Goal: Obtain resource: Download file/media

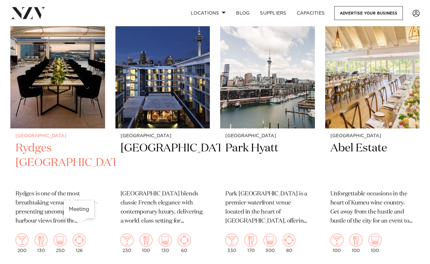
scroll to position [287, 0]
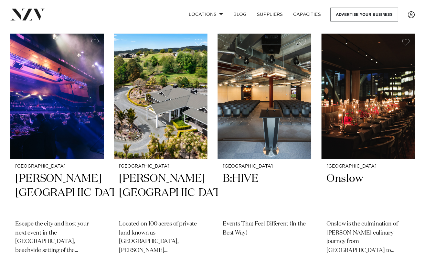
scroll to position [5847, 0]
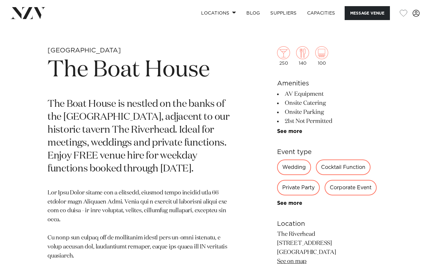
scroll to position [207, 0]
drag, startPoint x: 290, startPoint y: 92, endPoint x: 331, endPoint y: 120, distance: 50.1
click at [331, 120] on ul "AV Equipment Onsite Catering Onsite Parking 21st Not Permitted Tables/Chairs In…" at bounding box center [329, 112] width 105 height 45
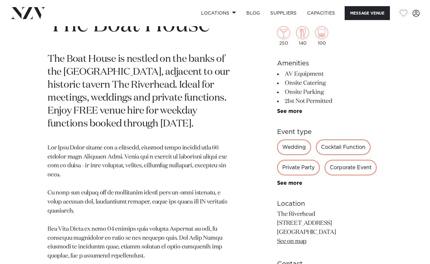
scroll to position [254, 0]
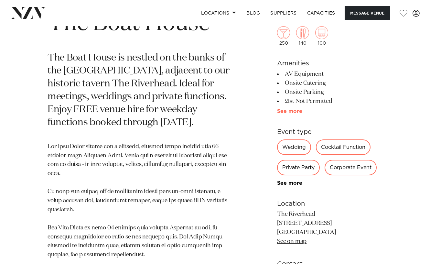
click at [287, 110] on link "See more" at bounding box center [302, 111] width 50 height 5
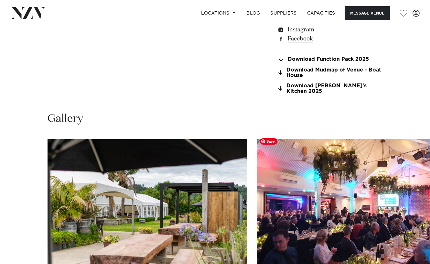
scroll to position [603, 0]
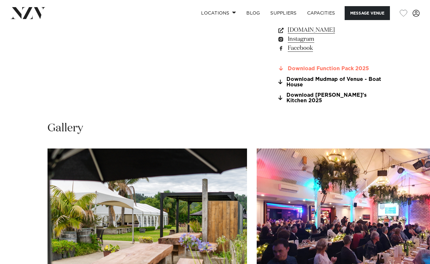
click at [309, 69] on link "Download Function Pack 2025" at bounding box center [329, 69] width 105 height 6
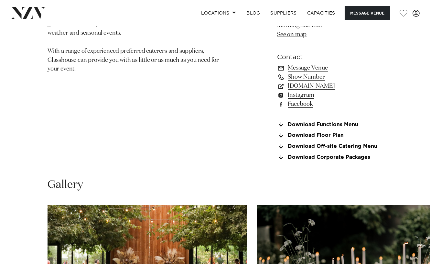
scroll to position [450, 0]
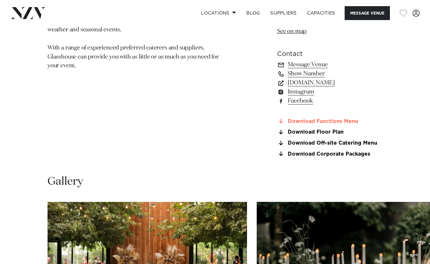
click at [314, 120] on link "Download Functions Menu" at bounding box center [329, 121] width 105 height 6
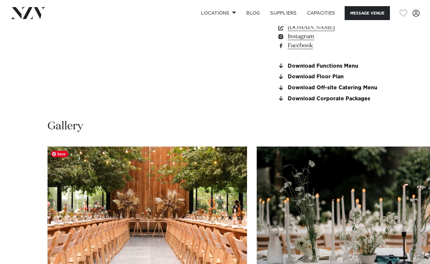
scroll to position [505, 0]
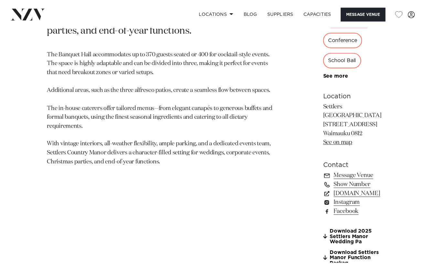
scroll to position [394, 0]
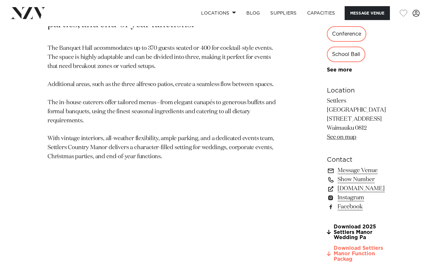
click at [327, 246] on link "Download Settlers Manor Function Packag" at bounding box center [356, 254] width 59 height 16
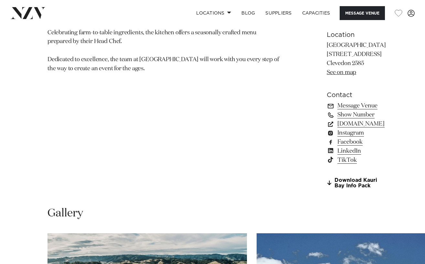
scroll to position [460, 0]
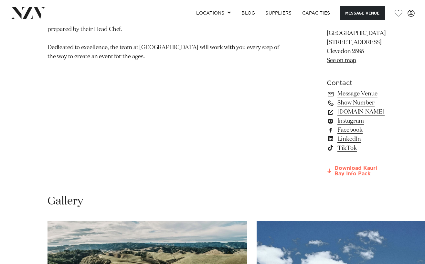
click at [335, 166] on link "Download Kauri Bay Info Pack" at bounding box center [356, 171] width 59 height 11
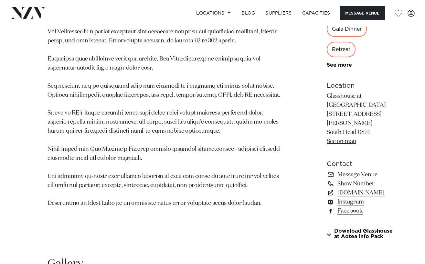
scroll to position [481, 0]
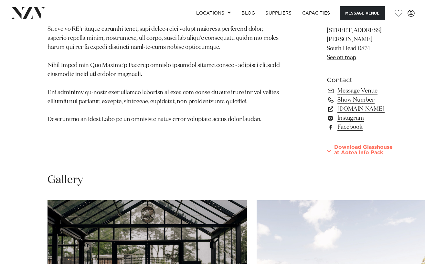
click at [327, 156] on link "Download Glasshouse at Aotea Info Pack" at bounding box center [362, 150] width 70 height 11
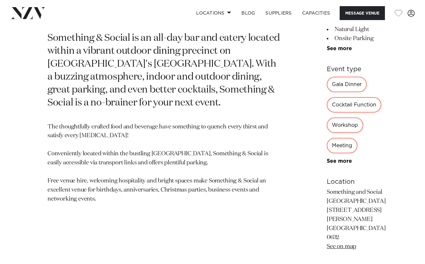
scroll to position [377, 0]
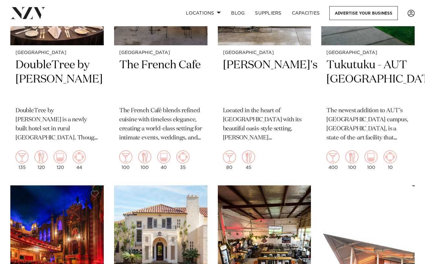
scroll to position [277, 0]
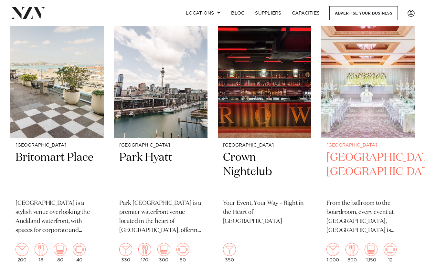
click at [333, 150] on h2 "Cordis, Auckland" at bounding box center [368, 172] width 83 height 44
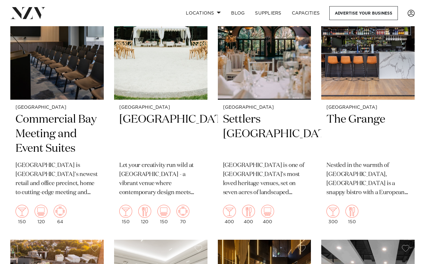
scroll to position [1115, 0]
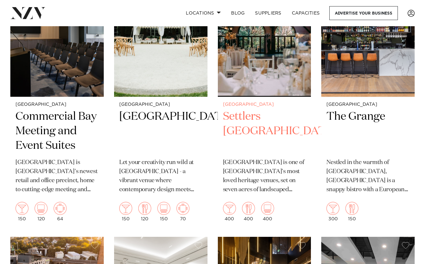
click at [251, 109] on h2 "Settlers [GEOGRAPHIC_DATA]" at bounding box center [264, 131] width 83 height 44
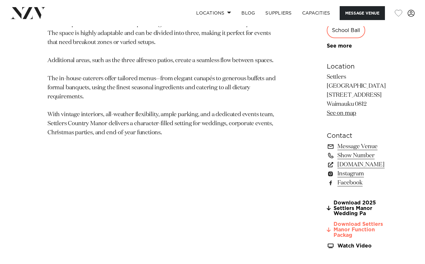
scroll to position [415, 0]
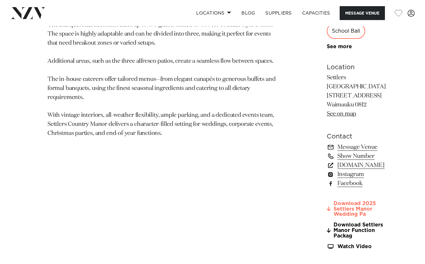
click at [327, 201] on link "Download 2025 Settlers Manor Wedding Pa" at bounding box center [356, 209] width 59 height 16
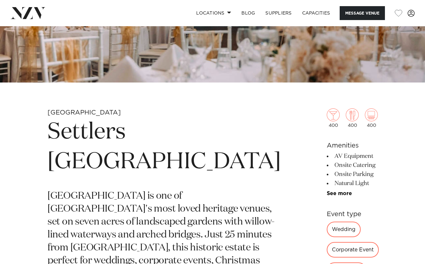
scroll to position [0, 0]
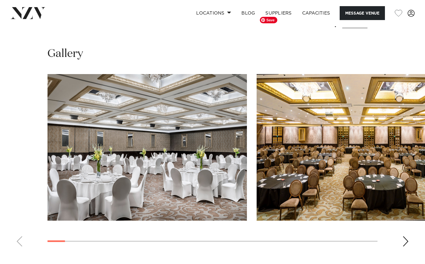
scroll to position [736, 0]
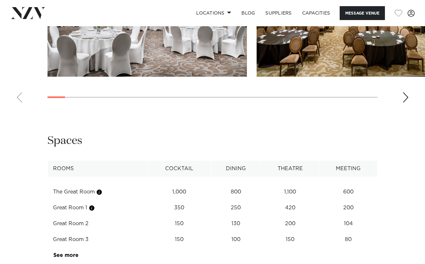
click at [60, 247] on td "See more" at bounding box center [78, 255] width 61 height 16
click at [68, 253] on link "See more" at bounding box center [78, 255] width 50 height 5
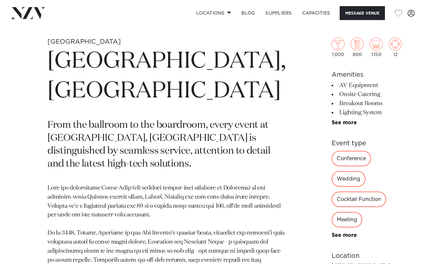
scroll to position [217, 0]
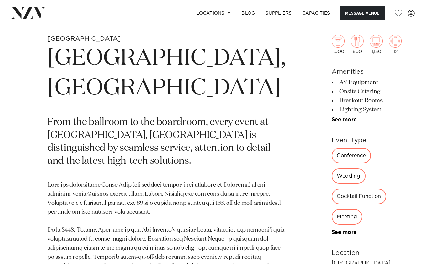
click at [332, 229] on div "See more" at bounding box center [367, 232] width 70 height 6
click at [332, 230] on link "See more" at bounding box center [357, 232] width 50 height 5
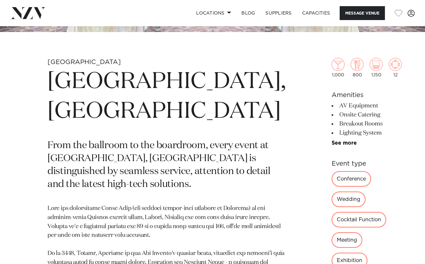
scroll to position [203, 0]
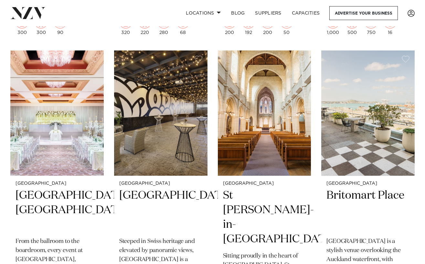
scroll to position [1602, 0]
